Goal: Navigation & Orientation: Find specific page/section

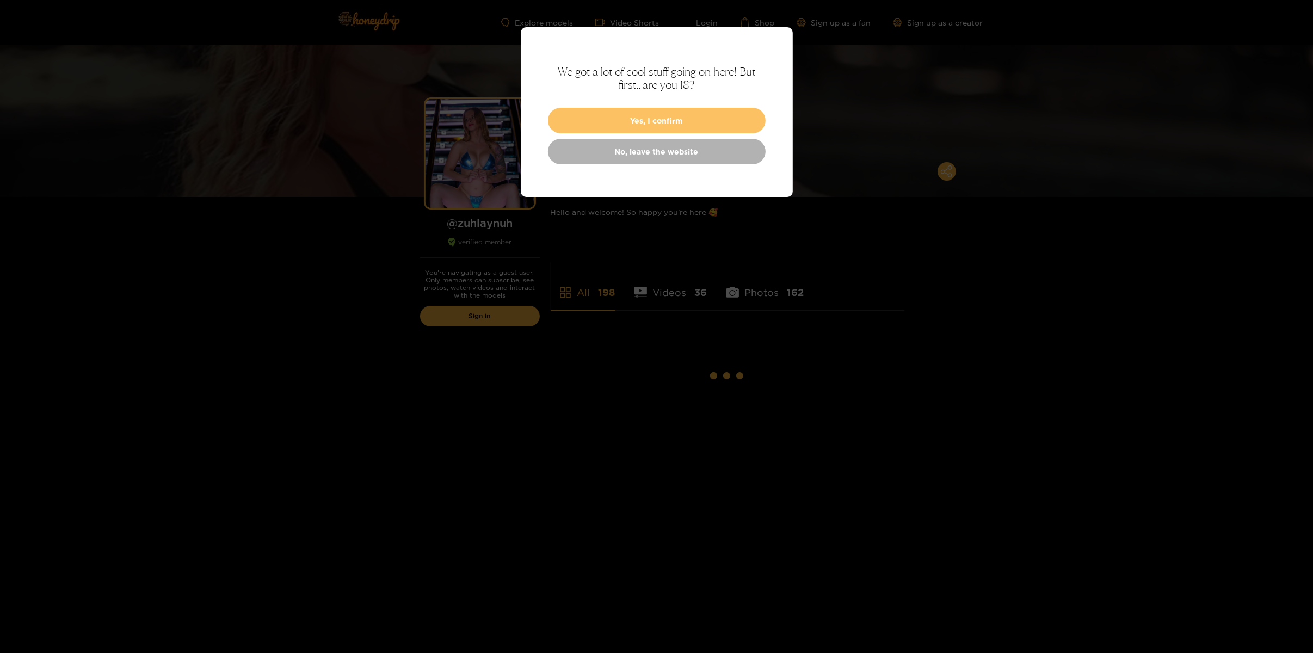
click at [655, 122] on button "Yes, I confirm" at bounding box center [657, 121] width 218 height 26
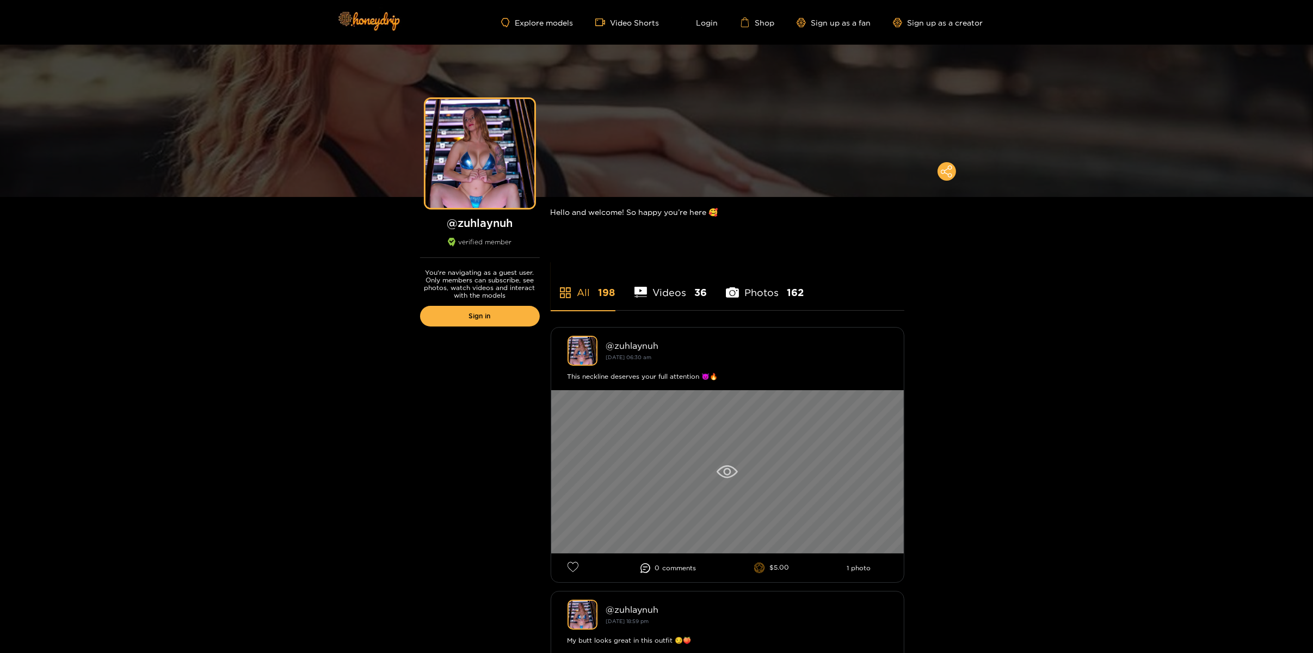
click at [734, 486] on div at bounding box center [727, 471] width 353 height 163
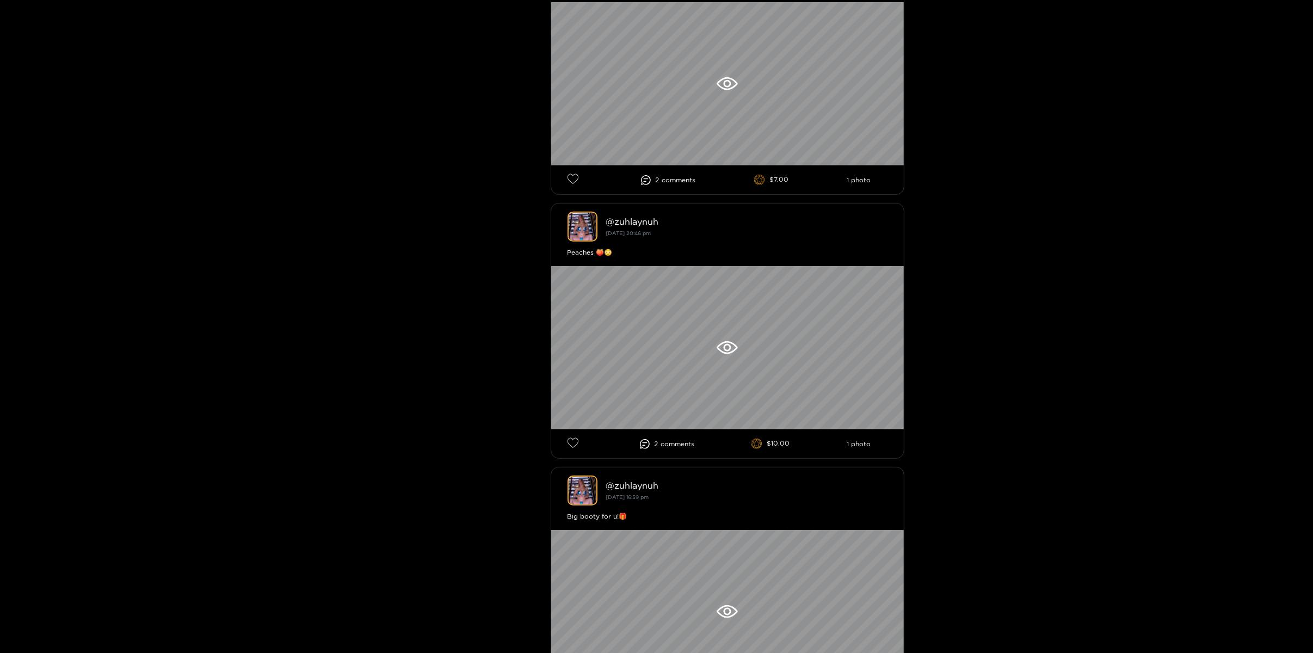
scroll to position [925, 0]
